Goal: Check status: Check status

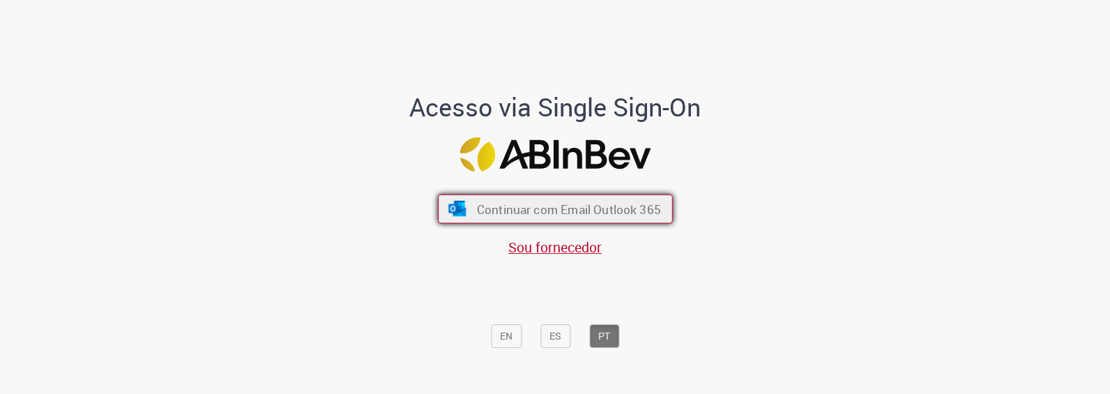
click at [531, 212] on span "Continuar com Email Outlook 365" at bounding box center [568, 209] width 184 height 16
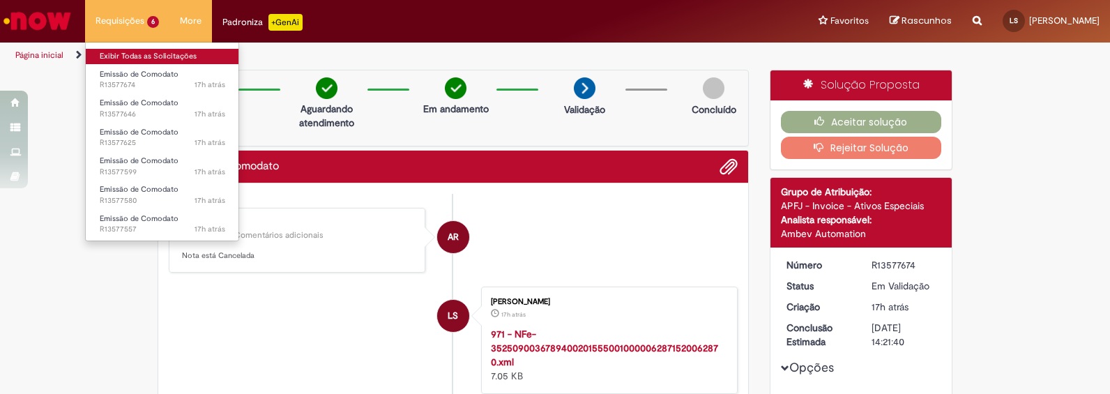
click at [124, 54] on link "Exibir Todas as Solicitações" at bounding box center [162, 56] width 153 height 15
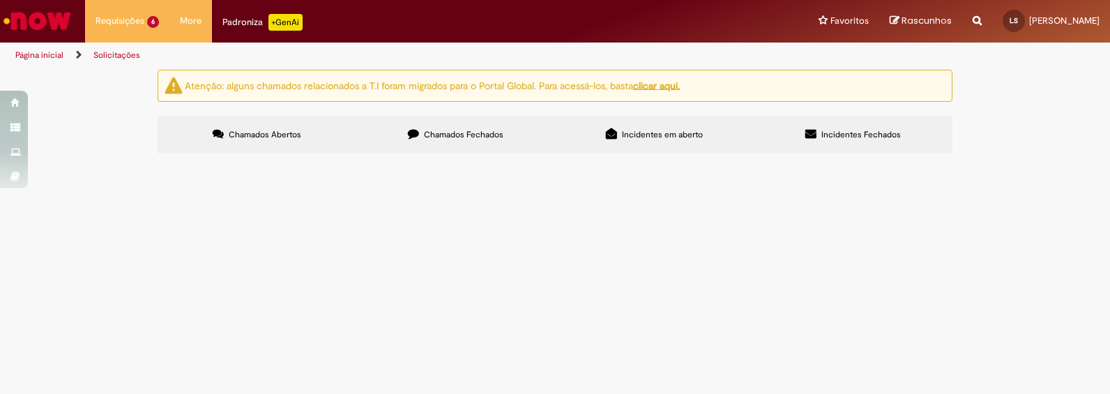
scroll to position [116, 0]
click at [0, 0] on span "Emissão de Comodato" at bounding box center [0, 0] width 0 height 0
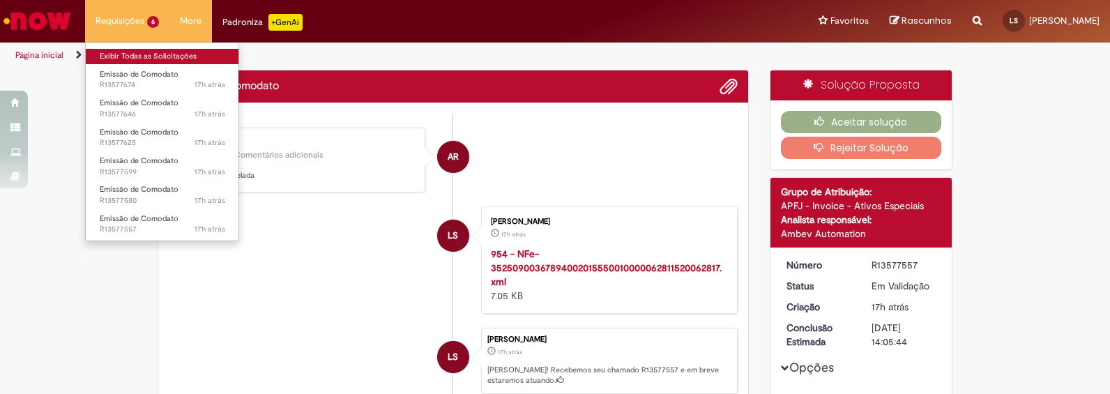
click at [112, 52] on link "Exibir Todas as Solicitações" at bounding box center [162, 56] width 153 height 15
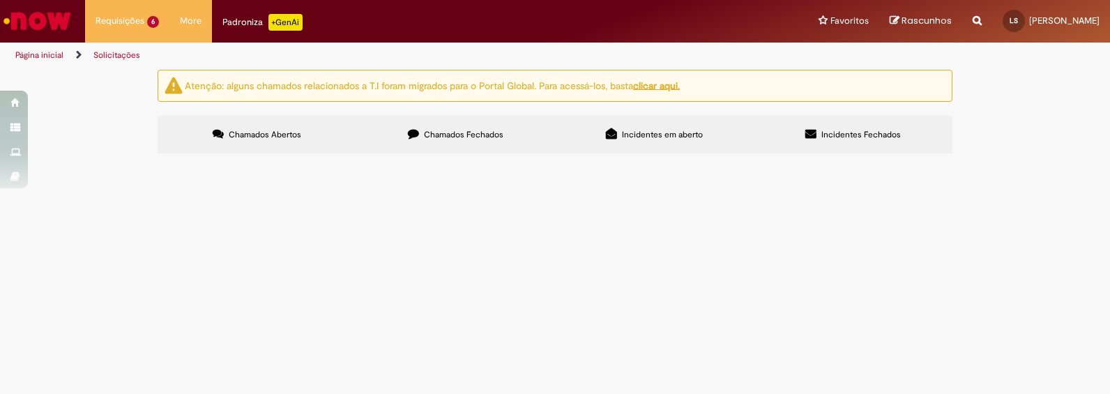
scroll to position [119, 0]
click at [0, 0] on span "Emissão de Comodato" at bounding box center [0, 0] width 0 height 0
click at [0, 0] on tbody "R13577674 Emissão de Comodato CDD [GEOGRAPHIC_DATA] - 5001385000125 - CTC - CAS…" at bounding box center [0, 0] width 0 height 0
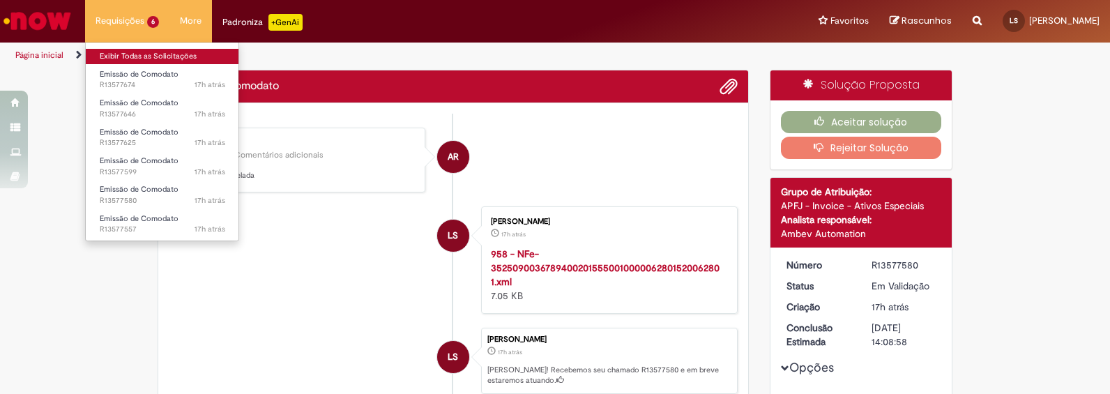
click at [117, 59] on link "Exibir Todas as Solicitações" at bounding box center [162, 56] width 153 height 15
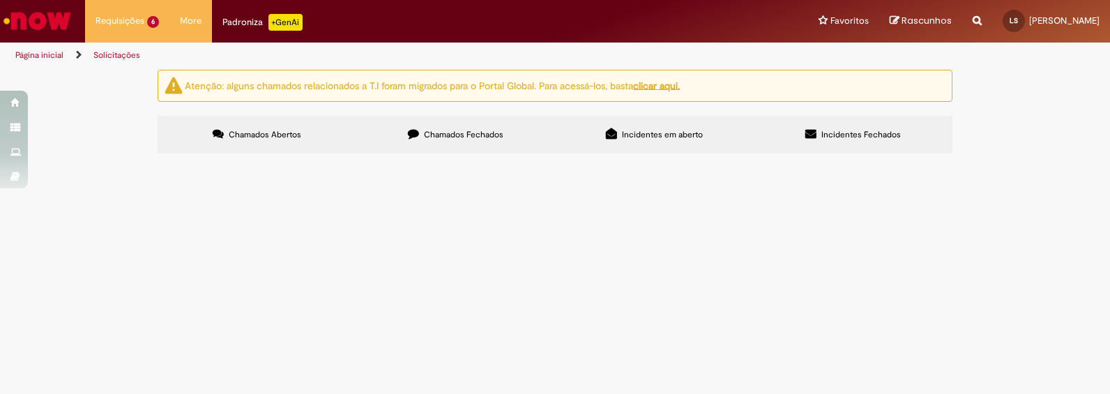
scroll to position [58, 0]
click at [0, 0] on span "Emissão de Comodato" at bounding box center [0, 0] width 0 height 0
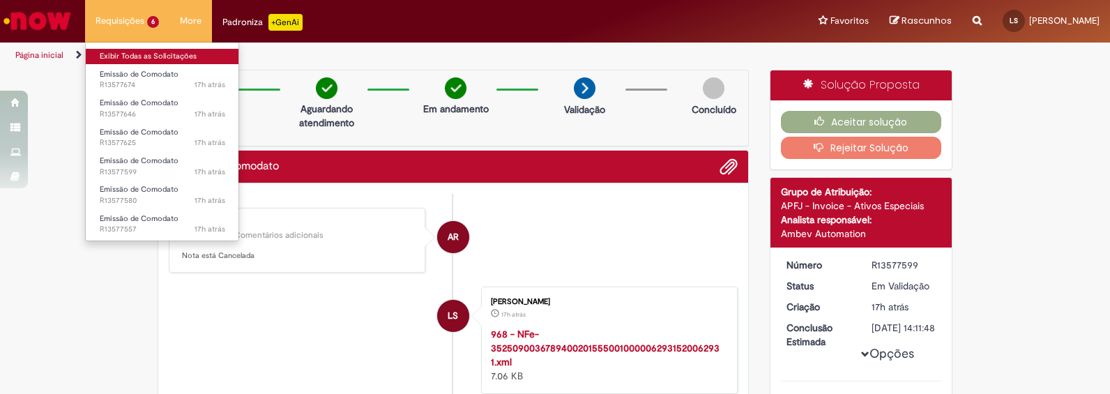
click at [123, 59] on link "Exibir Todas as Solicitações" at bounding box center [162, 56] width 153 height 15
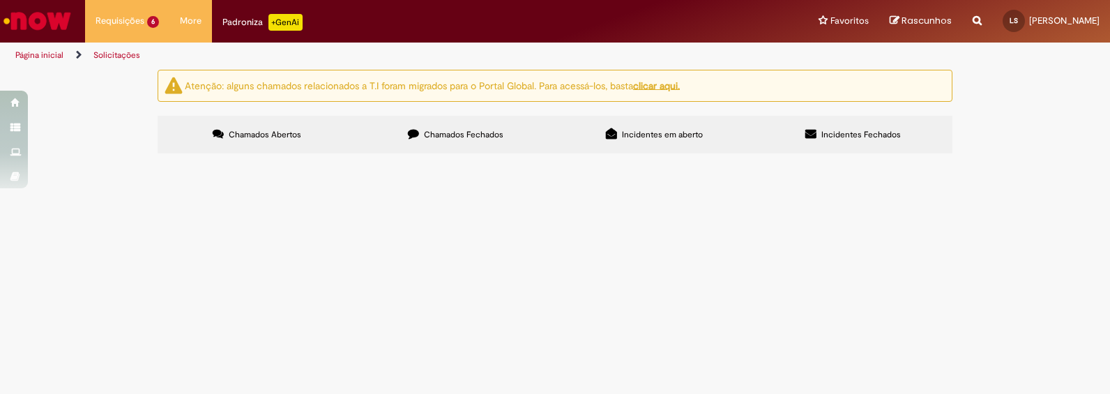
click at [0, 0] on span "Emissão de Comodato" at bounding box center [0, 0] width 0 height 0
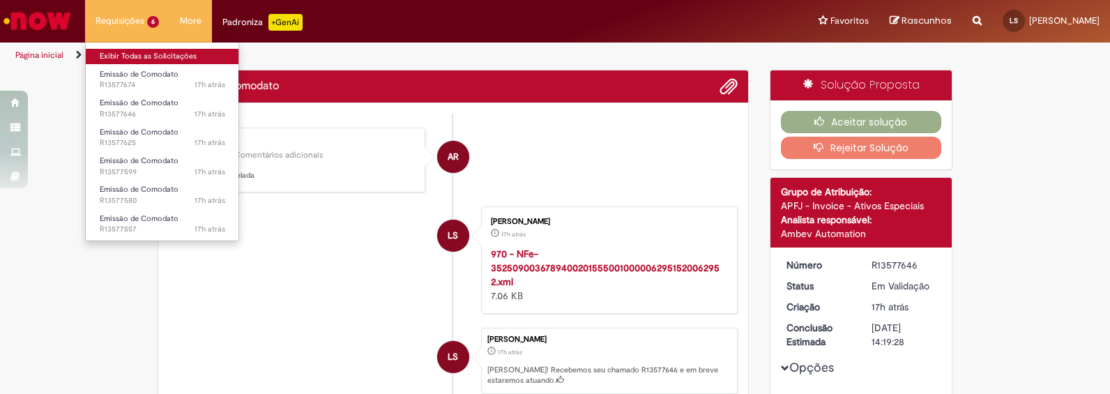
click at [117, 55] on link "Exibir Todas as Solicitações" at bounding box center [162, 56] width 153 height 15
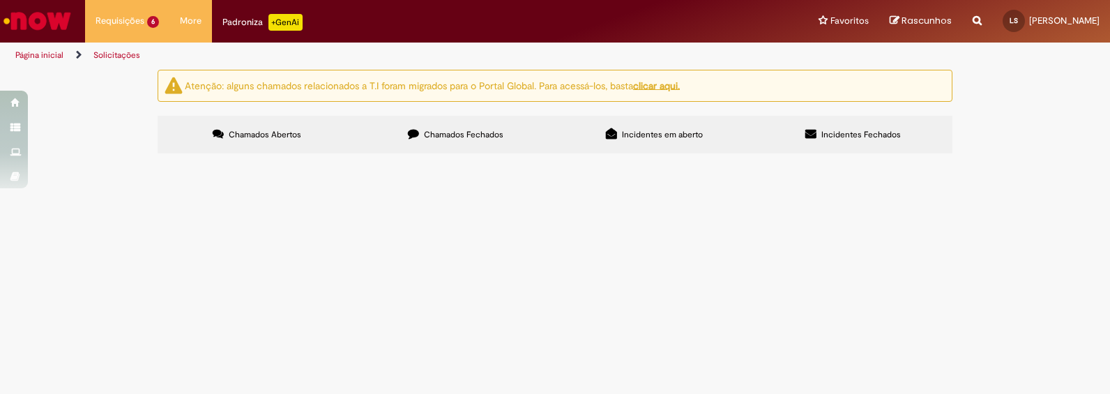
click at [0, 0] on span "Emissão de Comodato" at bounding box center [0, 0] width 0 height 0
click at [0, 0] on td "Emissão de Comodato" at bounding box center [0, 0] width 0 height 0
click at [0, 0] on span "Emissão de Comodato" at bounding box center [0, 0] width 0 height 0
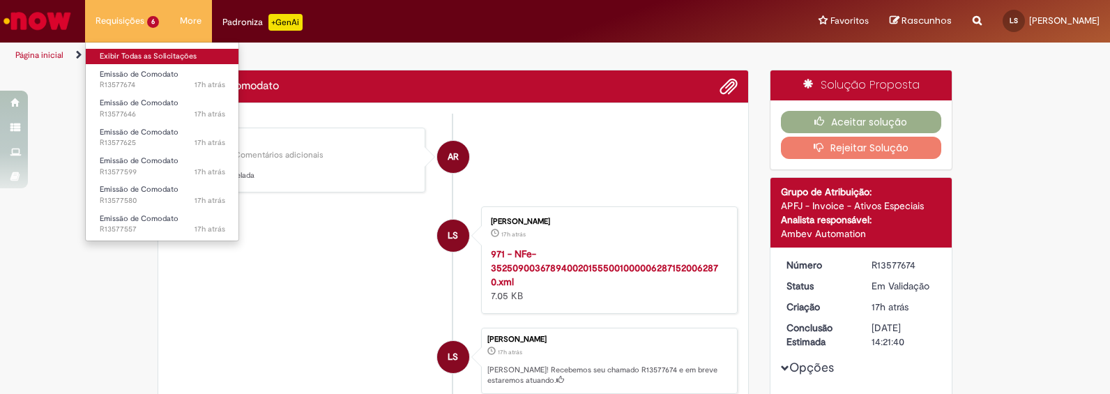
click at [108, 50] on link "Exibir Todas as Solicitações" at bounding box center [162, 56] width 153 height 15
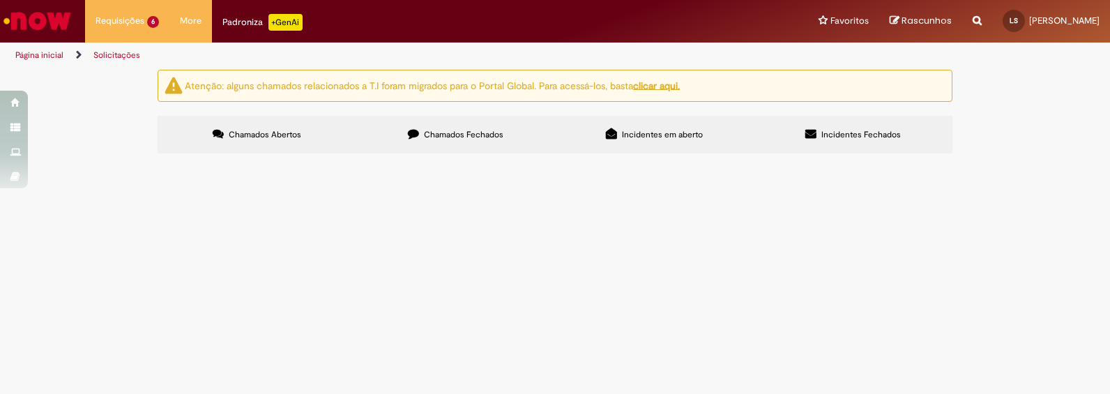
click at [15, 158] on div "Atenção: alguns chamados relacionados a T.I foram migrados para o Portal Global…" at bounding box center [555, 114] width 1110 height 88
drag, startPoint x: 172, startPoint y: 183, endPoint x: 215, endPoint y: 368, distance: 190.5
click at [0, 0] on tbody "R13577674 Emissão de Comodato CDD [GEOGRAPHIC_DATA] - 5001385000125 - CTC - CAS…" at bounding box center [0, 0] width 0 height 0
click at [0, 0] on td "R13577599" at bounding box center [0, 0] width 0 height 0
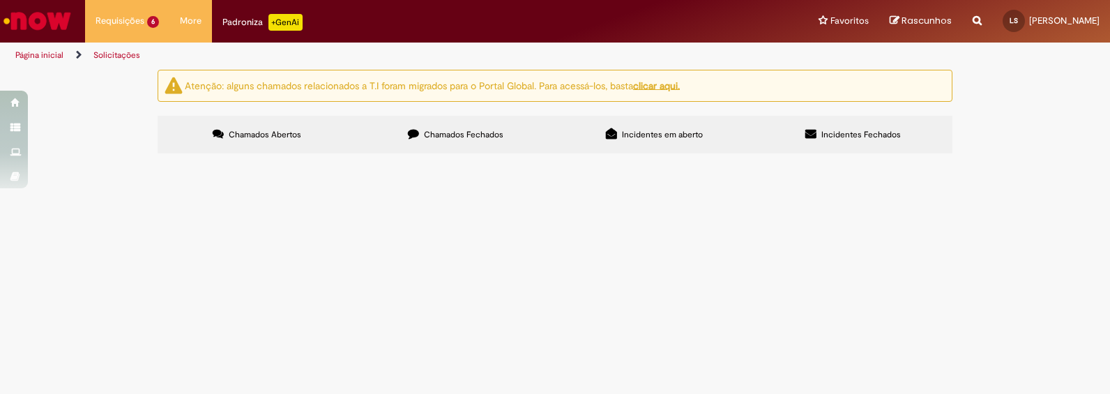
click at [0, 0] on span "R13577674" at bounding box center [0, 0] width 0 height 0
copy span "R13577674"
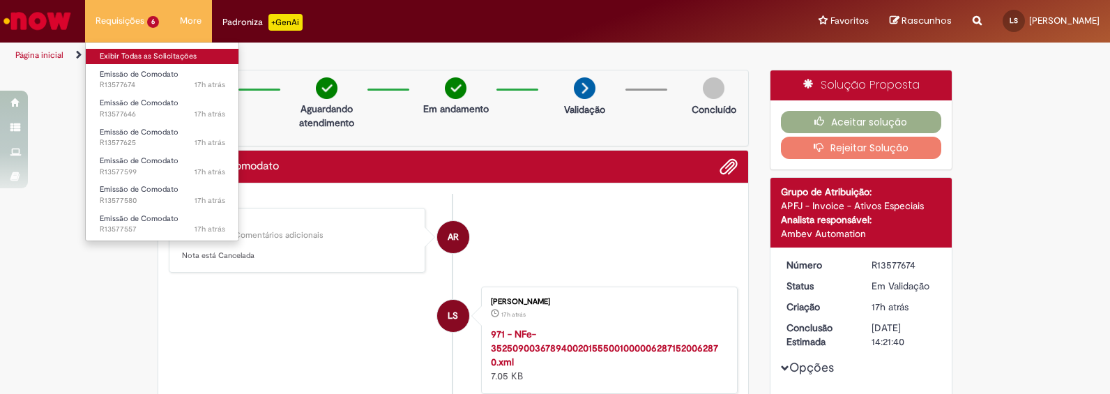
click at [112, 53] on link "Exibir Todas as Solicitações" at bounding box center [162, 56] width 153 height 15
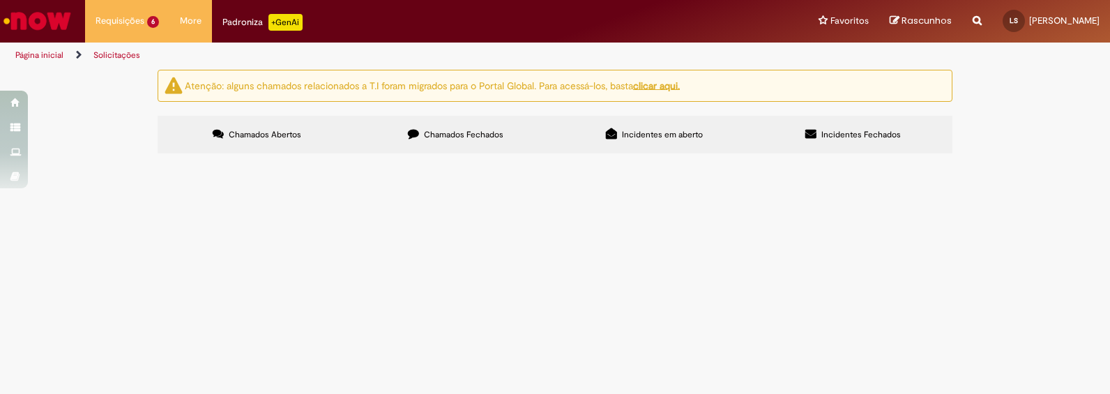
drag, startPoint x: 242, startPoint y: 285, endPoint x: 170, endPoint y: 206, distance: 106.1
click at [0, 0] on tr "R13577646 Emissão de Comodato IMARUI/LITORAL NORTE(SP) - 3631028000204 - CACHAC…" at bounding box center [0, 0] width 0 height 0
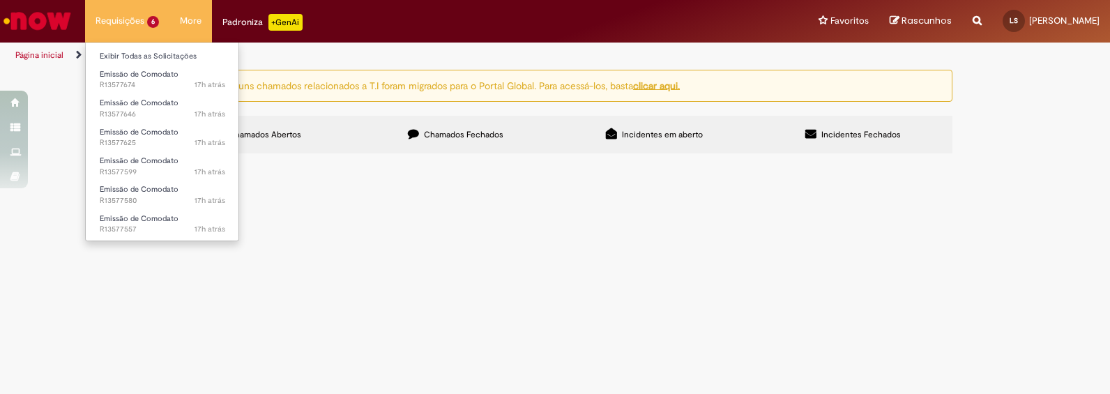
copy td "R13577646"
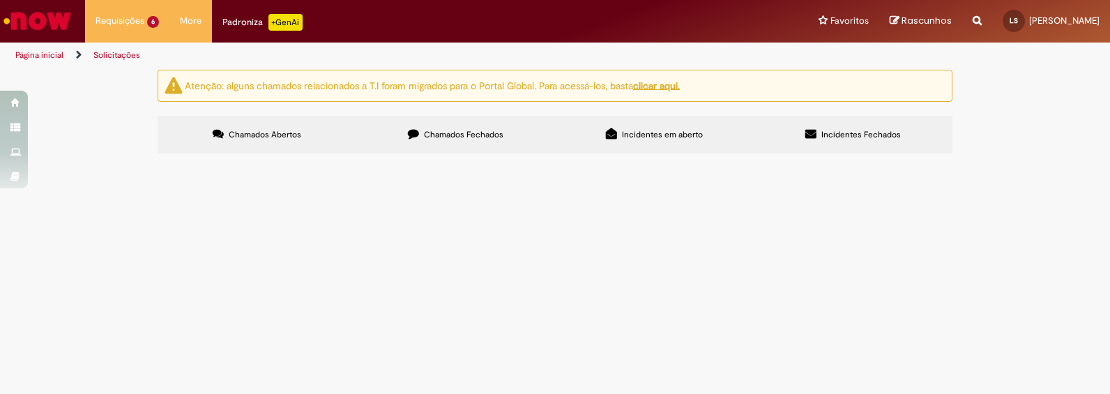
drag, startPoint x: 226, startPoint y: 318, endPoint x: 169, endPoint y: 322, distance: 56.6
click at [0, 0] on td "R13577625" at bounding box center [0, 0] width 0 height 0
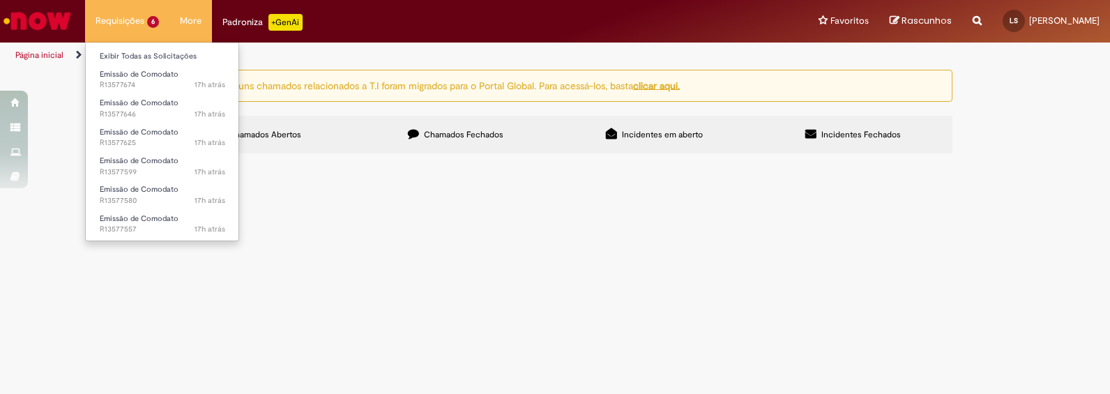
copy span "R13577625"
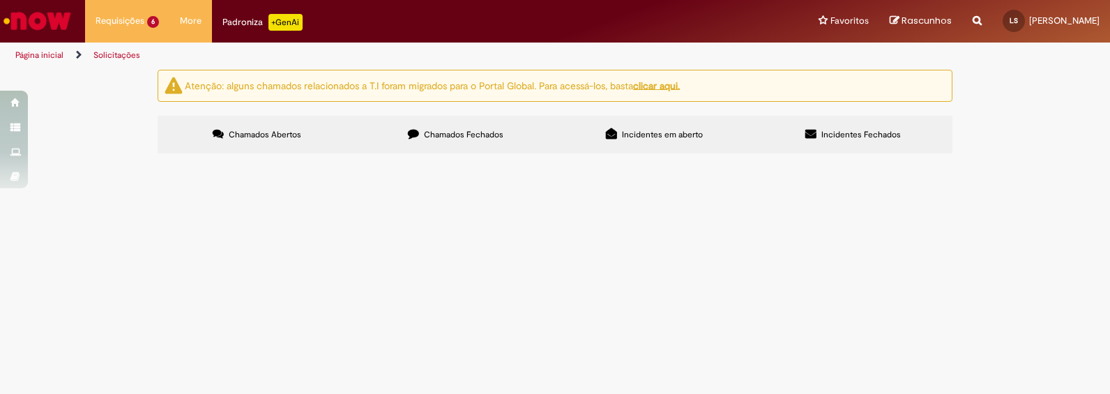
drag, startPoint x: 220, startPoint y: 354, endPoint x: 168, endPoint y: 359, distance: 52.6
click at [0, 0] on td "R13577599" at bounding box center [0, 0] width 0 height 0
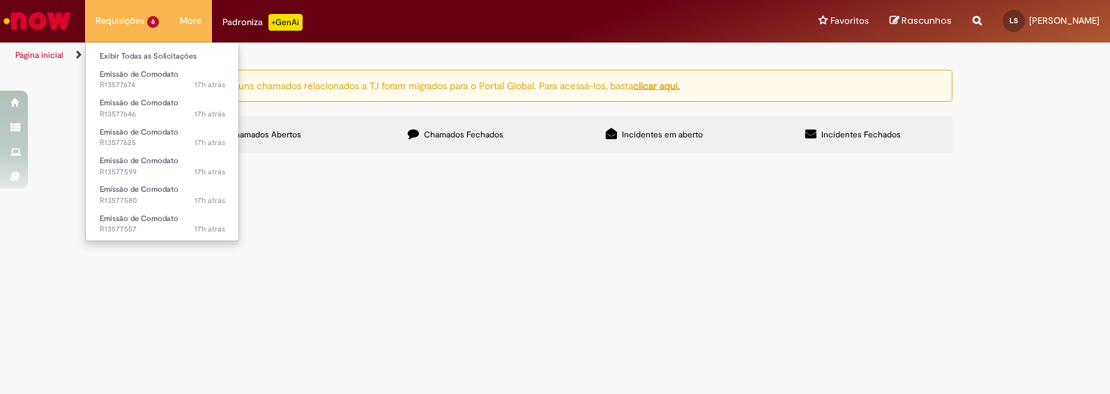
copy span "R13577599"
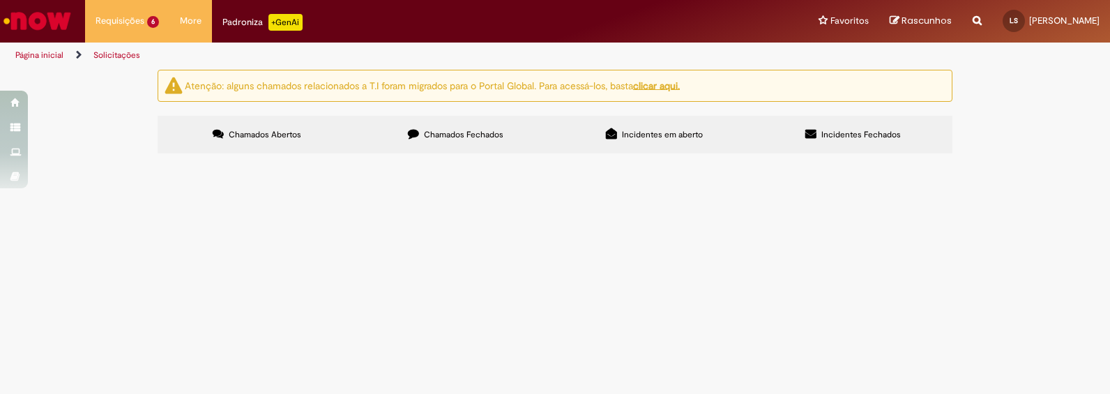
scroll to position [58, 0]
drag, startPoint x: 222, startPoint y: 333, endPoint x: 171, endPoint y: 333, distance: 51.6
click at [0, 0] on td "R13577580" at bounding box center [0, 0] width 0 height 0
copy span "R13577580"
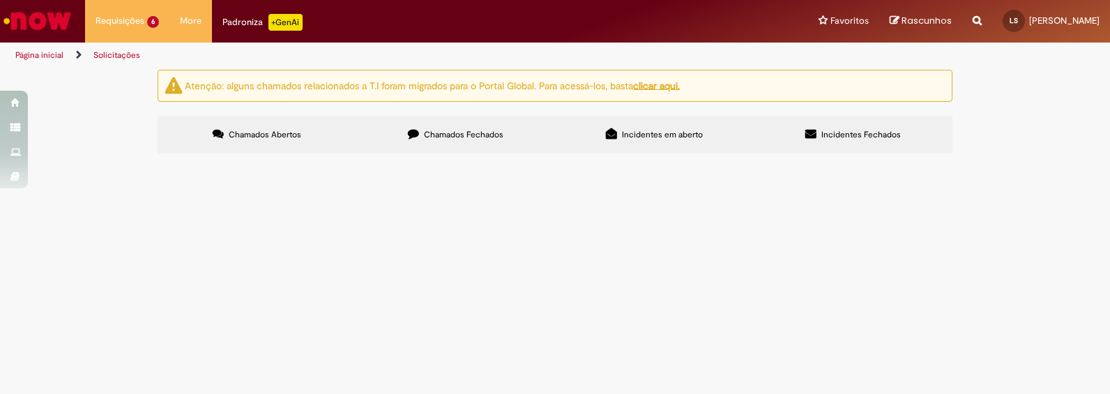
drag, startPoint x: 228, startPoint y: 299, endPoint x: 174, endPoint y: 305, distance: 54.7
click at [0, 0] on td "R13577557" at bounding box center [0, 0] width 0 height 0
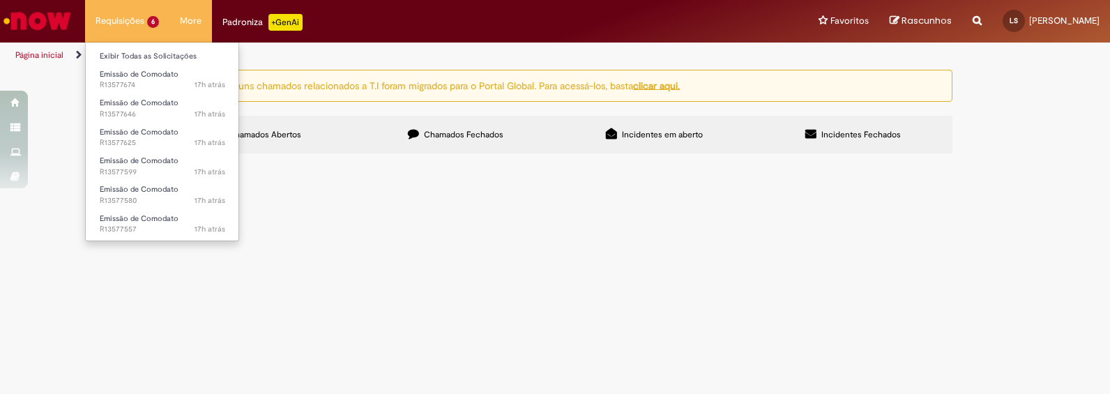
copy span "R13577557"
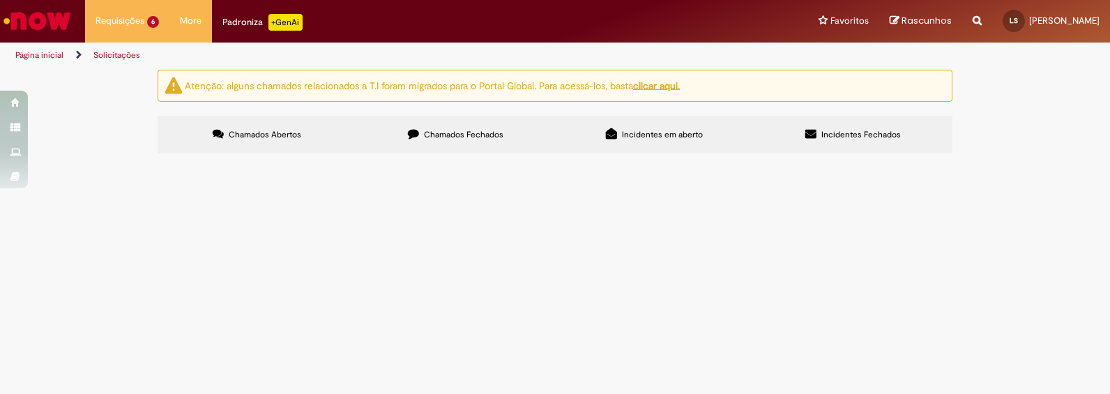
scroll to position [0, 0]
click at [451, 135] on span "Chamados Fechados" at bounding box center [464, 134] width 80 height 11
click at [317, 138] on label "Chamados Abertos" at bounding box center [257, 135] width 199 height 38
